Goal: Transaction & Acquisition: Purchase product/service

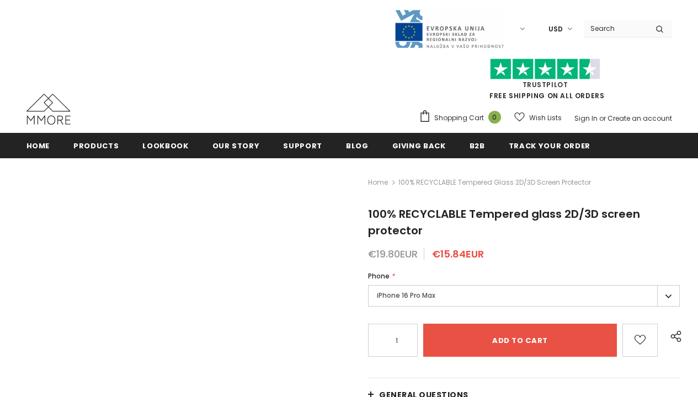
radio input "true"
radio input "false"
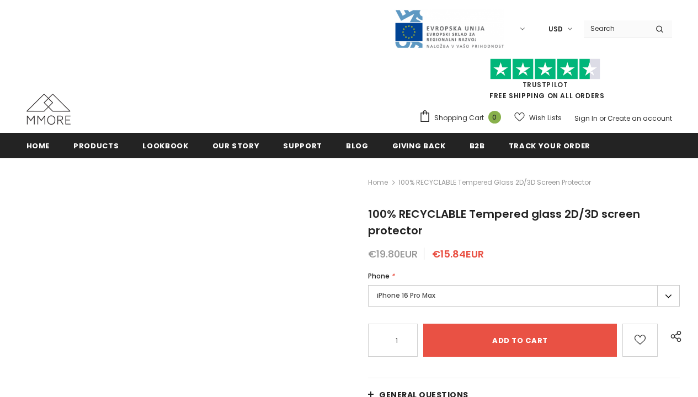
radio input "false"
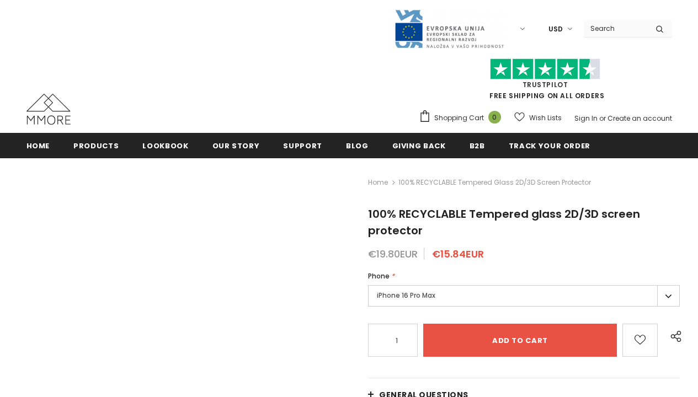
radio input "false"
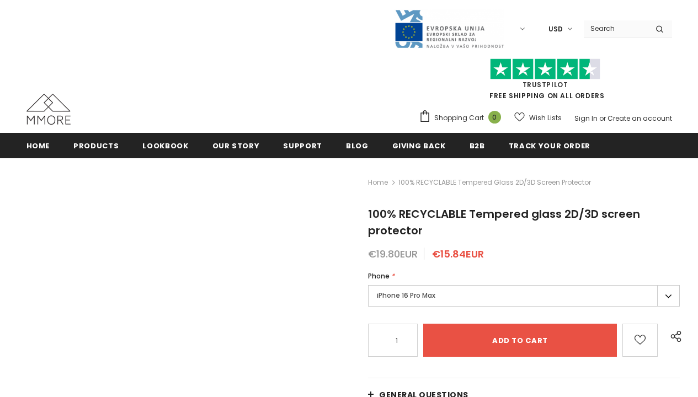
radio input "false"
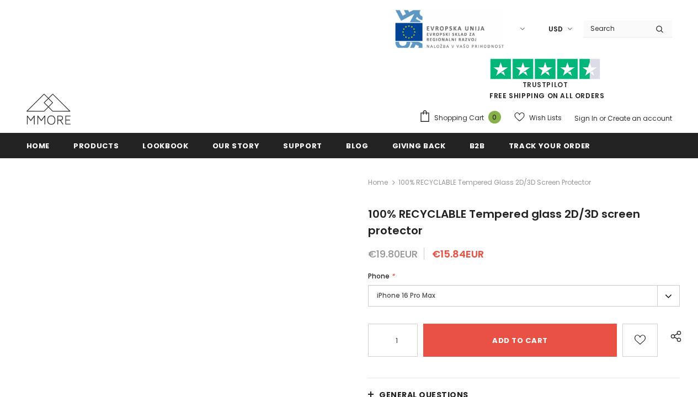
radio input "false"
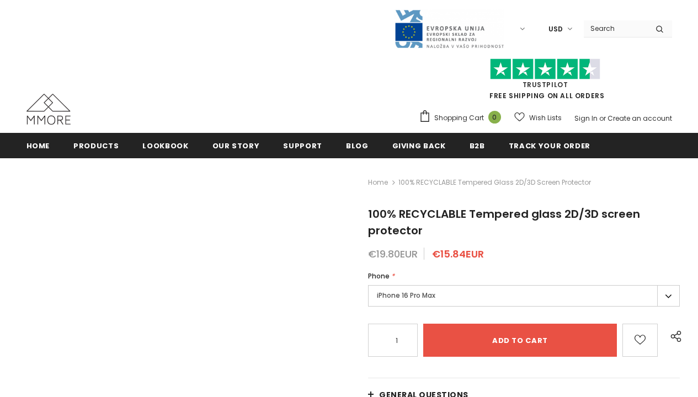
radio input "false"
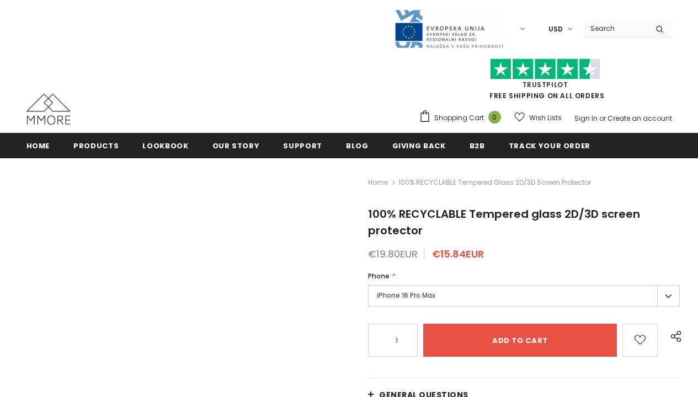
radio input "false"
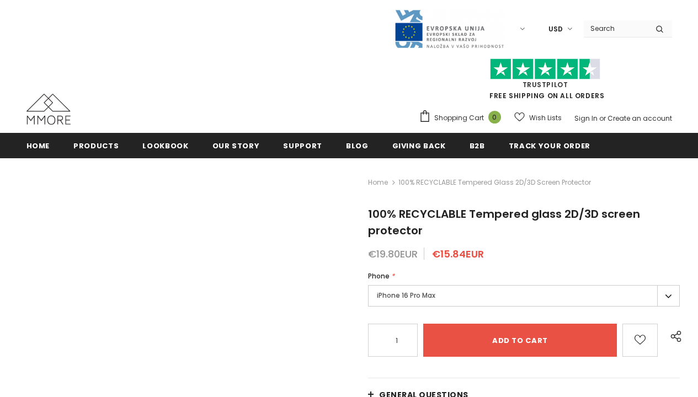
radio input "false"
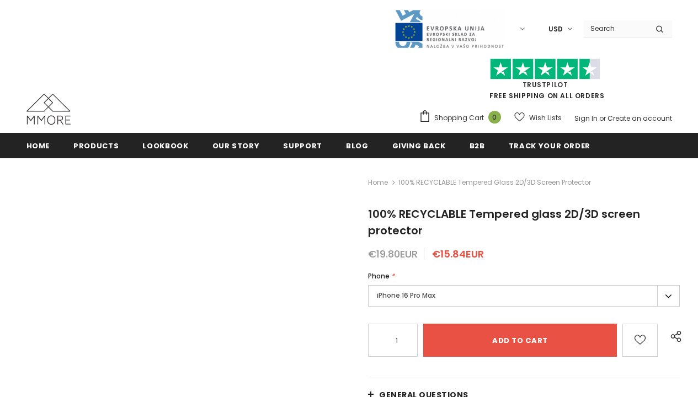
radio input "false"
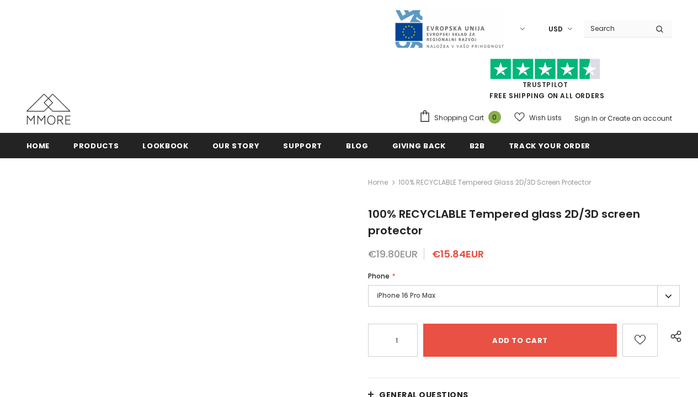
radio input "false"
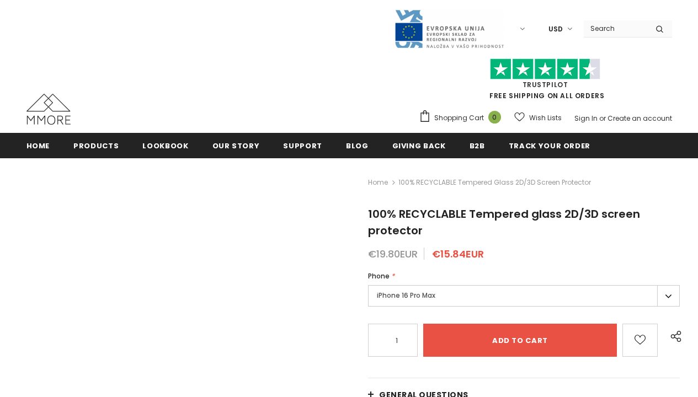
radio input "false"
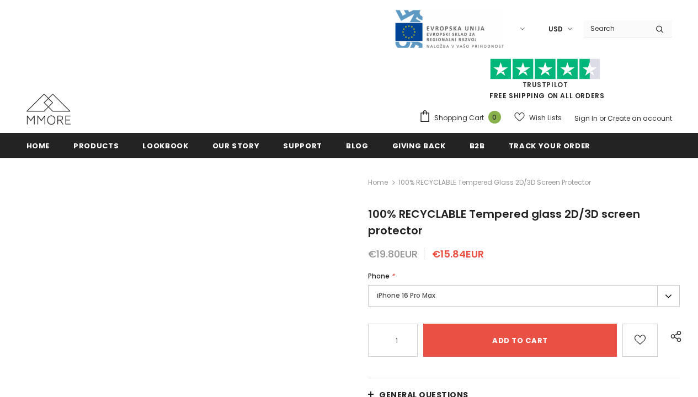
radio input "false"
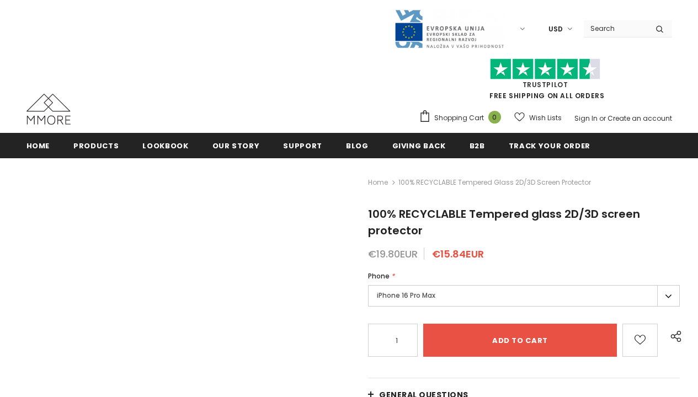
radio input "false"
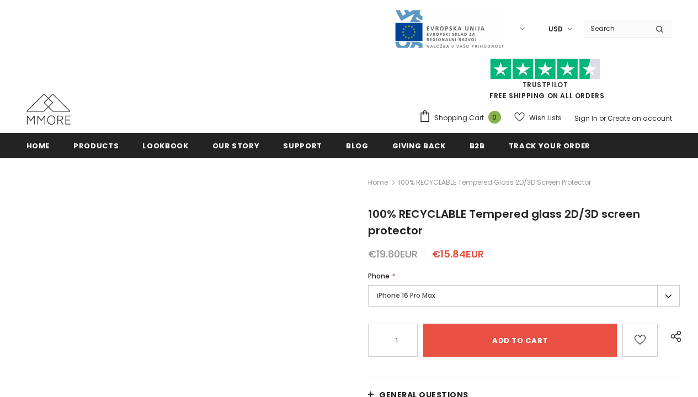
radio input "false"
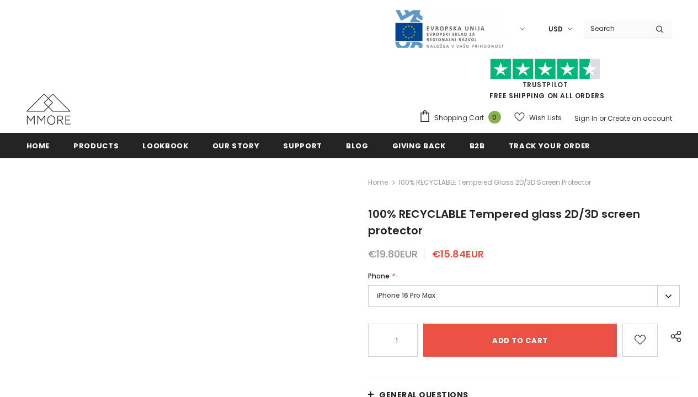
radio input "false"
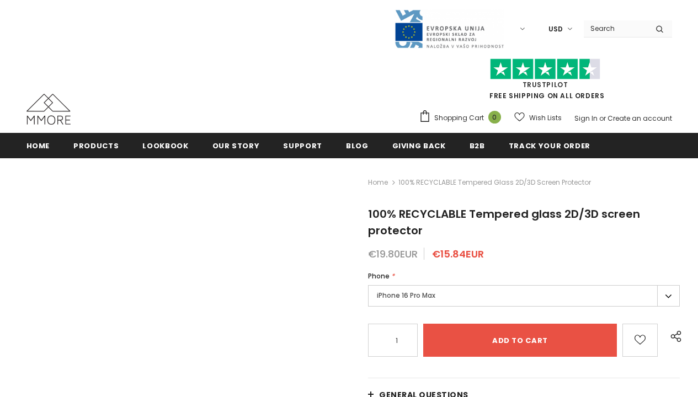
radio input "false"
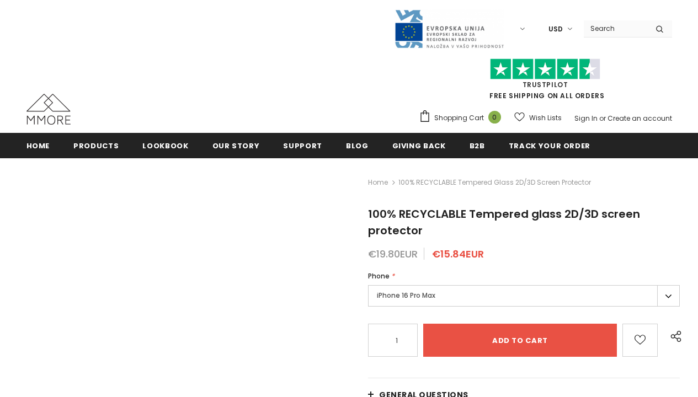
radio input "false"
